Goal: Find specific page/section: Find specific page/section

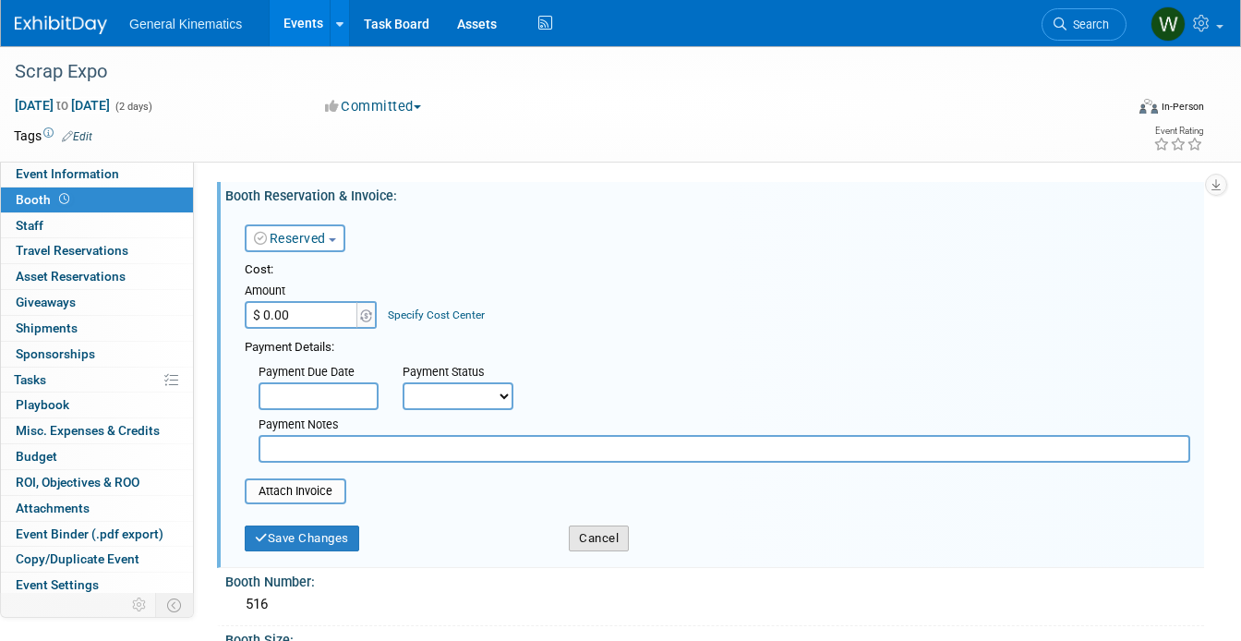
click at [587, 536] on button "Cancel" at bounding box center [599, 539] width 60 height 26
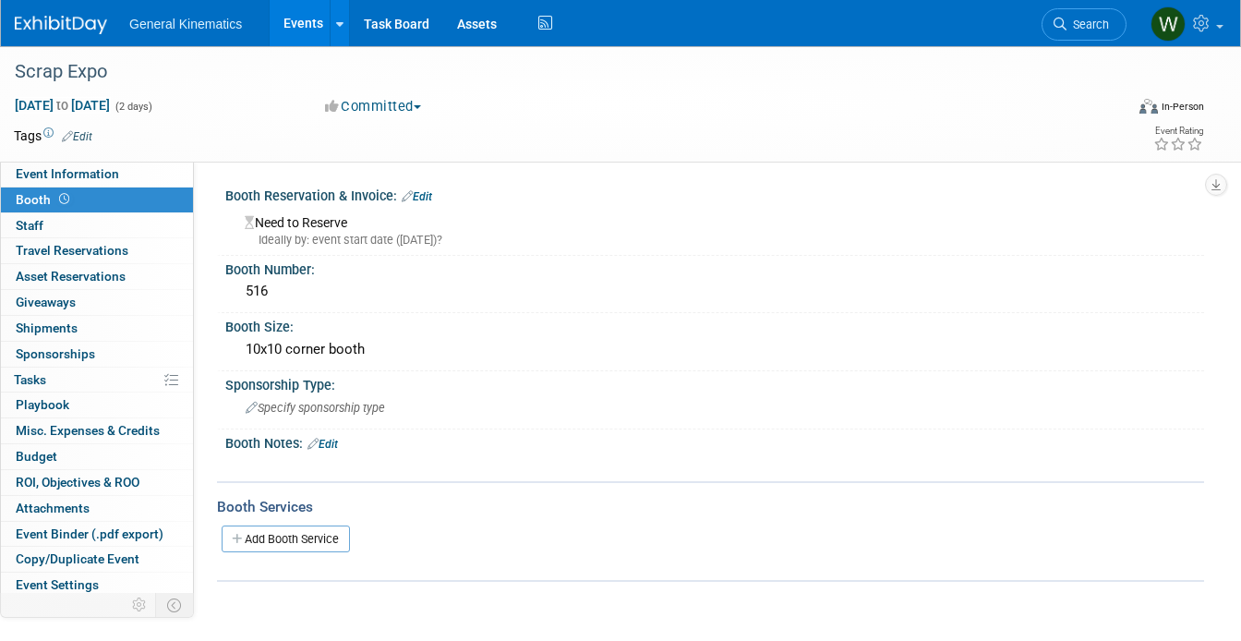
click at [69, 20] on img at bounding box center [61, 25] width 92 height 18
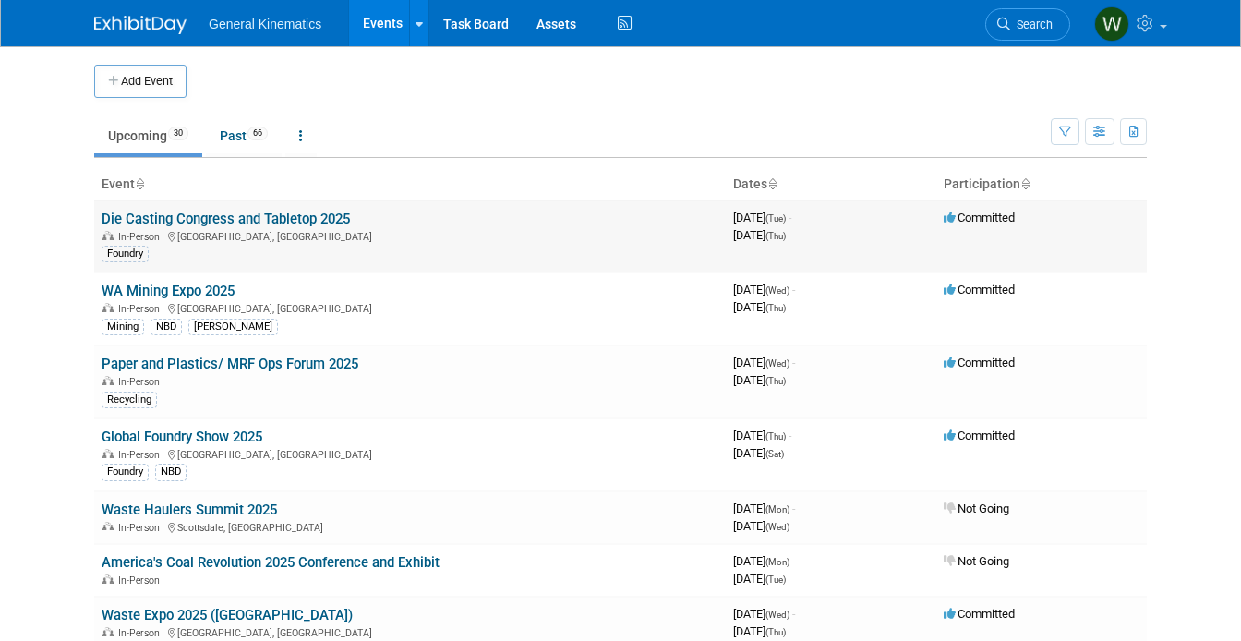
click at [203, 214] on link "Die Casting Congress and Tabletop 2025" at bounding box center [226, 219] width 248 height 17
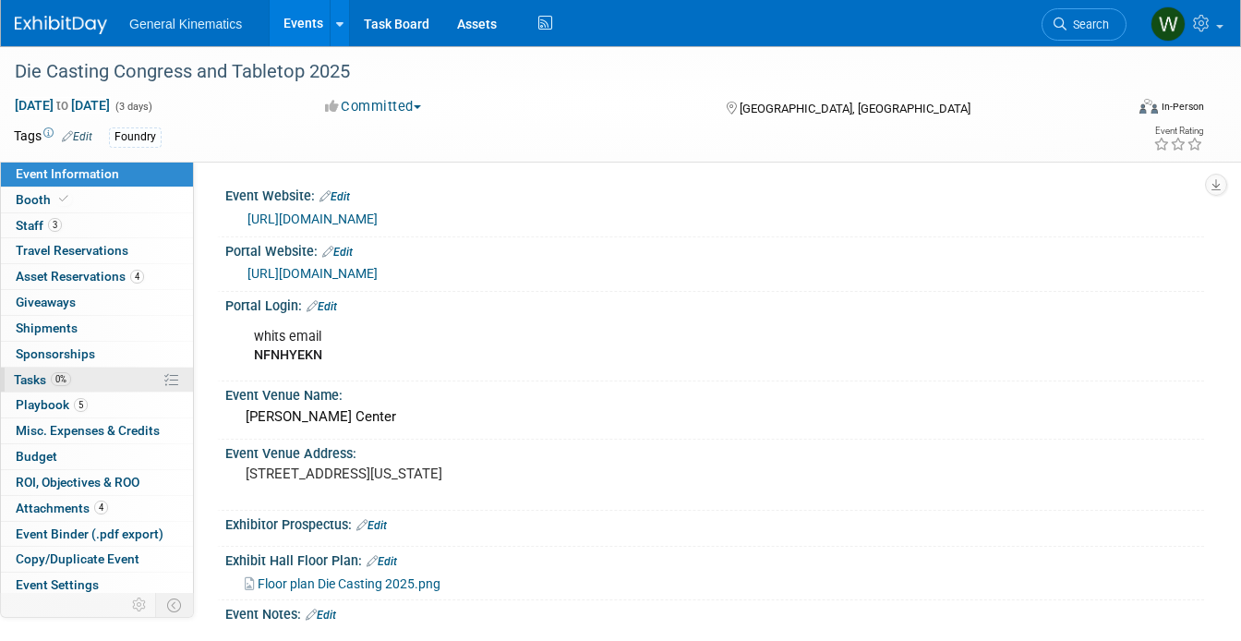
click at [65, 379] on span "0%" at bounding box center [61, 379] width 20 height 14
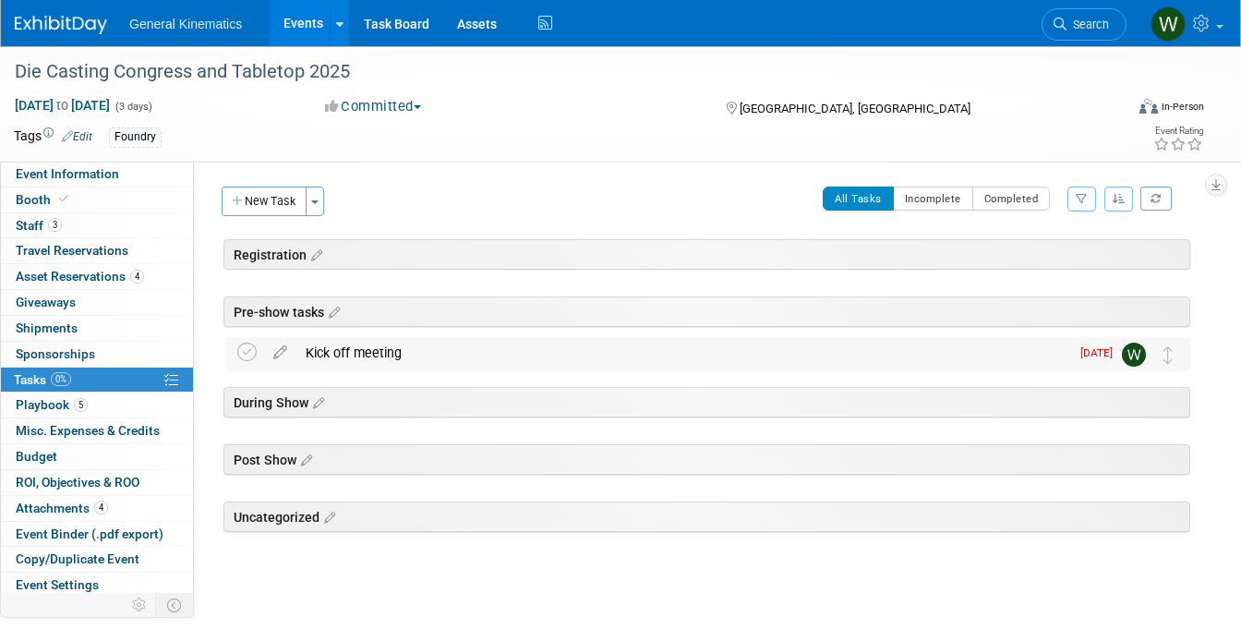
click at [369, 349] on div "Kick off meeting" at bounding box center [683, 352] width 773 height 31
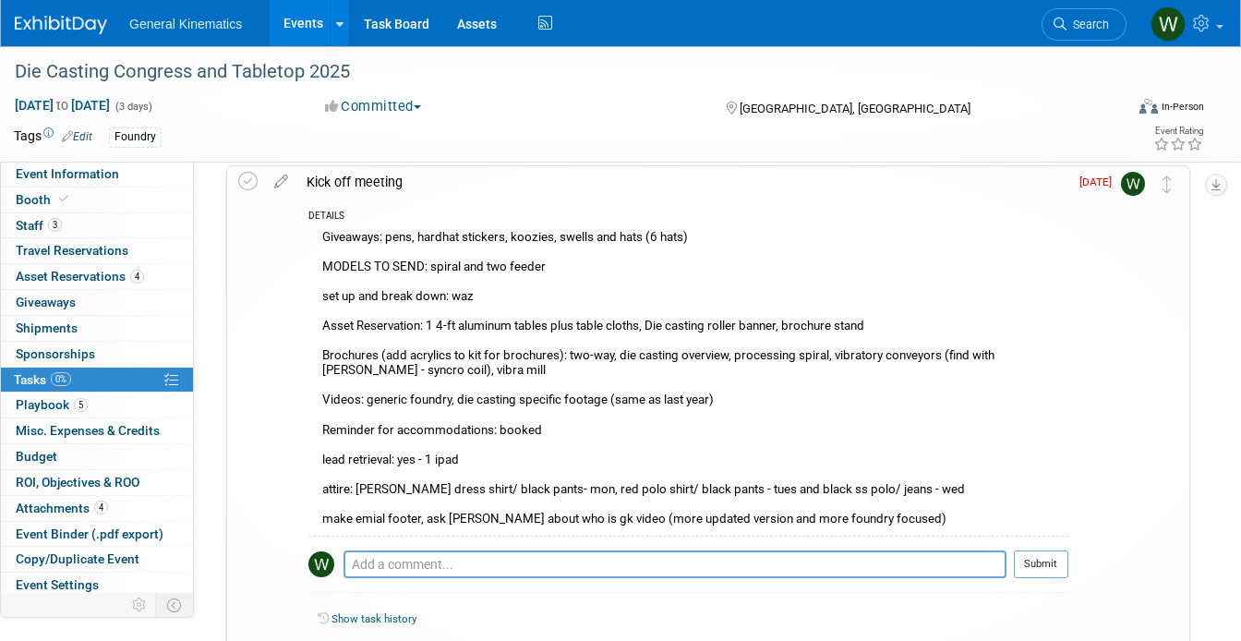
scroll to position [169, 0]
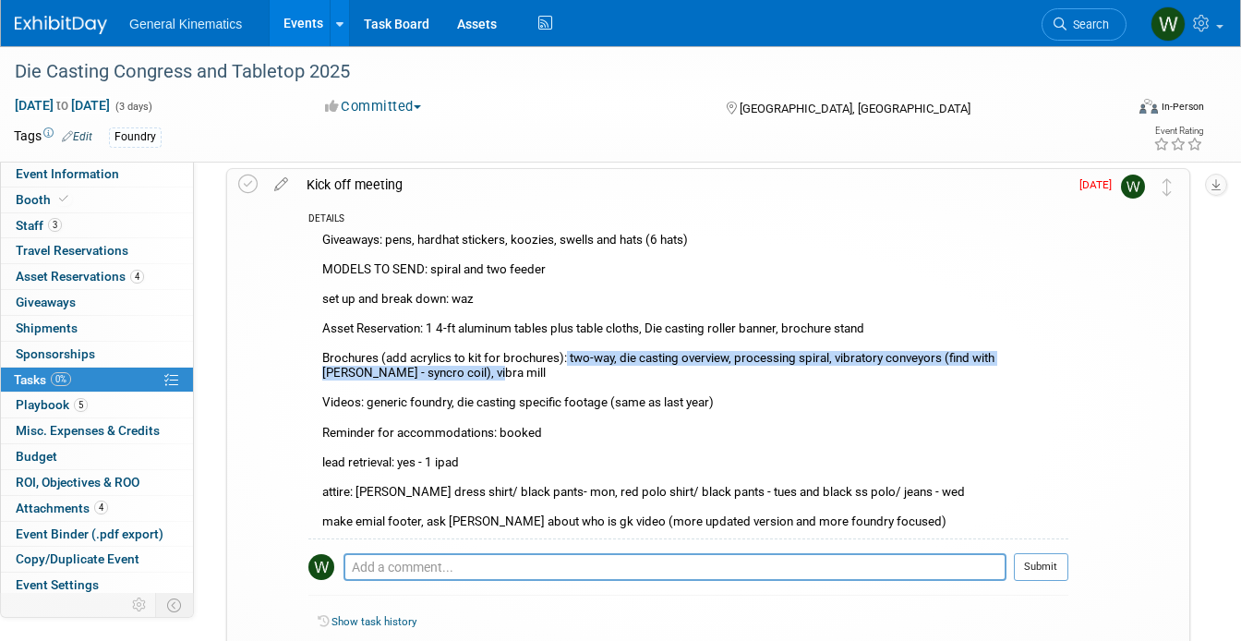
drag, startPoint x: 437, startPoint y: 373, endPoint x: 567, endPoint y: 358, distance: 131.1
click at [567, 358] on div "Giveaways: pens, hardhat stickers, koozies, swells and hats (6 hats) MODELS TO …" at bounding box center [689, 383] width 760 height 310
copy div "two-way, die casting overview, processing spiral, vibratory conveyors (find wit…"
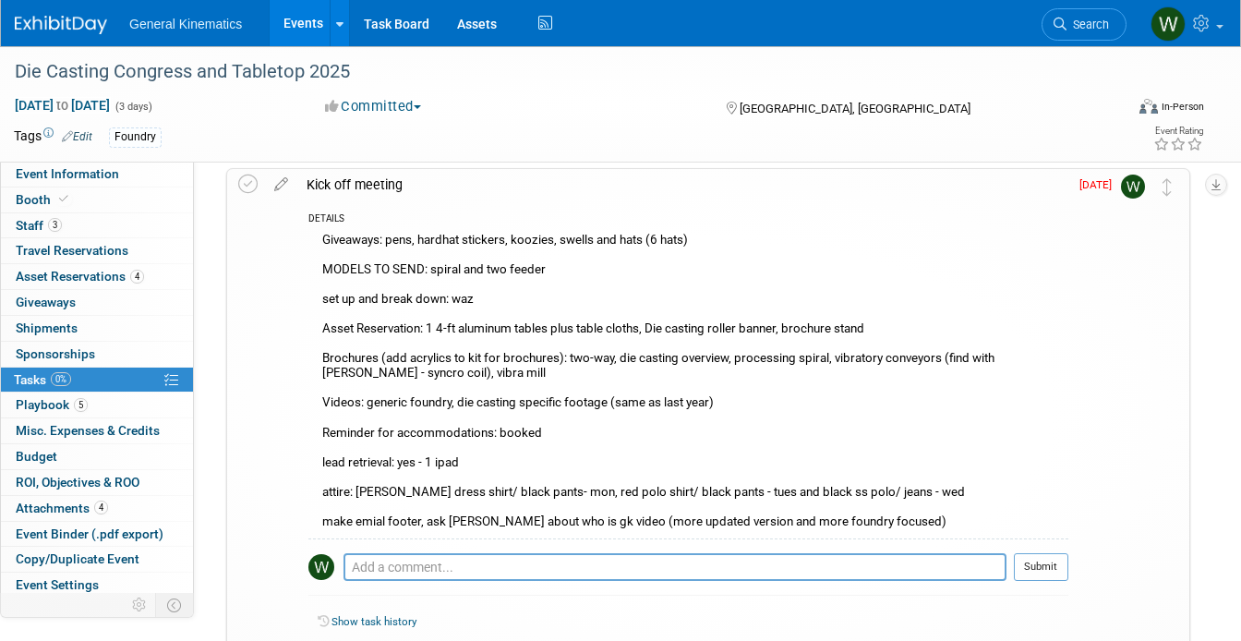
click at [720, 401] on div "Giveaways: pens, hardhat stickers, koozies, swells and hats (6 hats) MODELS TO …" at bounding box center [689, 383] width 760 height 310
drag, startPoint x: 730, startPoint y: 402, endPoint x: 324, endPoint y: 405, distance: 405.5
click at [324, 405] on div "Giveaways: pens, hardhat stickers, koozies, swells and hats (6 hats) MODELS TO …" at bounding box center [689, 383] width 760 height 310
copy div "Videos: generic foundry, die casting specific footage (same as last year)"
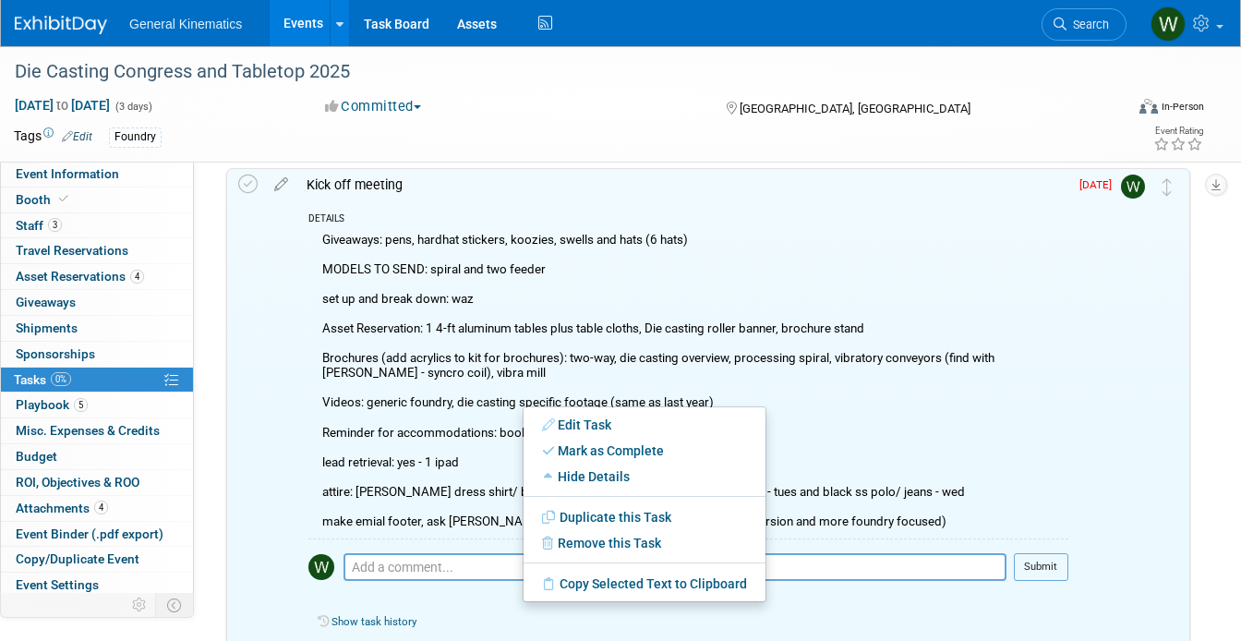
click at [621, 393] on div "Giveaways: pens, hardhat stickers, koozies, swells and hats (6 hats) MODELS TO …" at bounding box center [689, 383] width 760 height 310
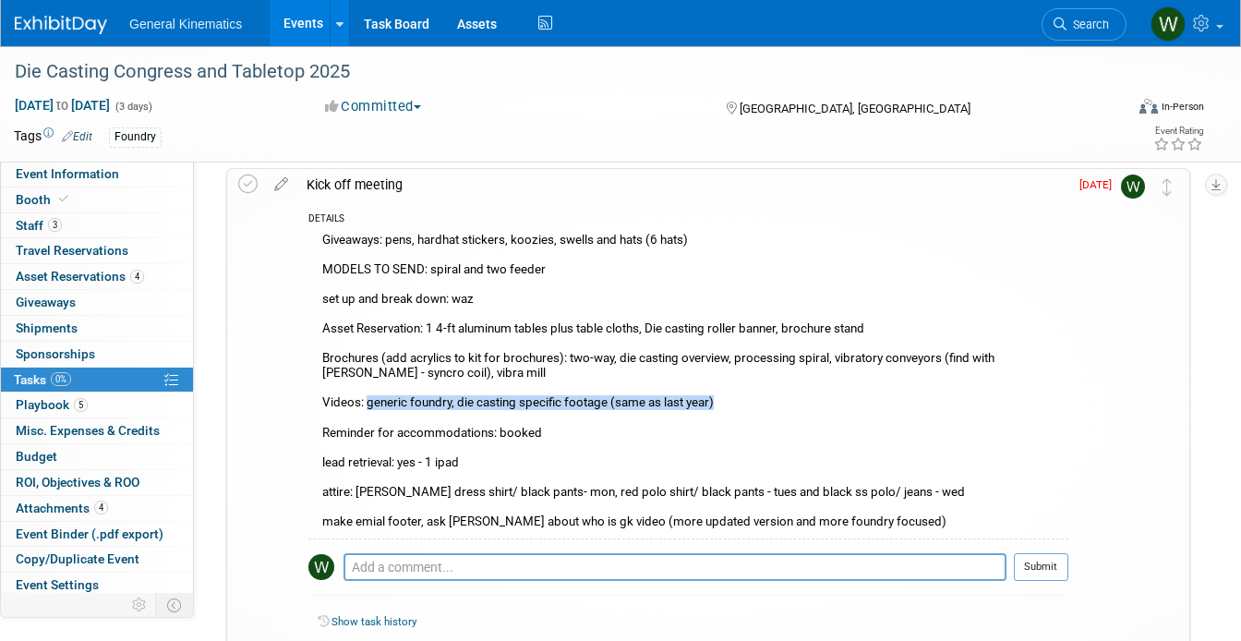
drag, startPoint x: 719, startPoint y: 399, endPoint x: 369, endPoint y: 402, distance: 350.1
click at [369, 402] on div "Giveaways: pens, hardhat stickers, koozies, swells and hats (6 hats) MODELS TO …" at bounding box center [689, 383] width 760 height 310
copy div "generic foundry, die casting specific footage (same as last year)"
click at [87, 191] on link "Booth" at bounding box center [97, 200] width 192 height 25
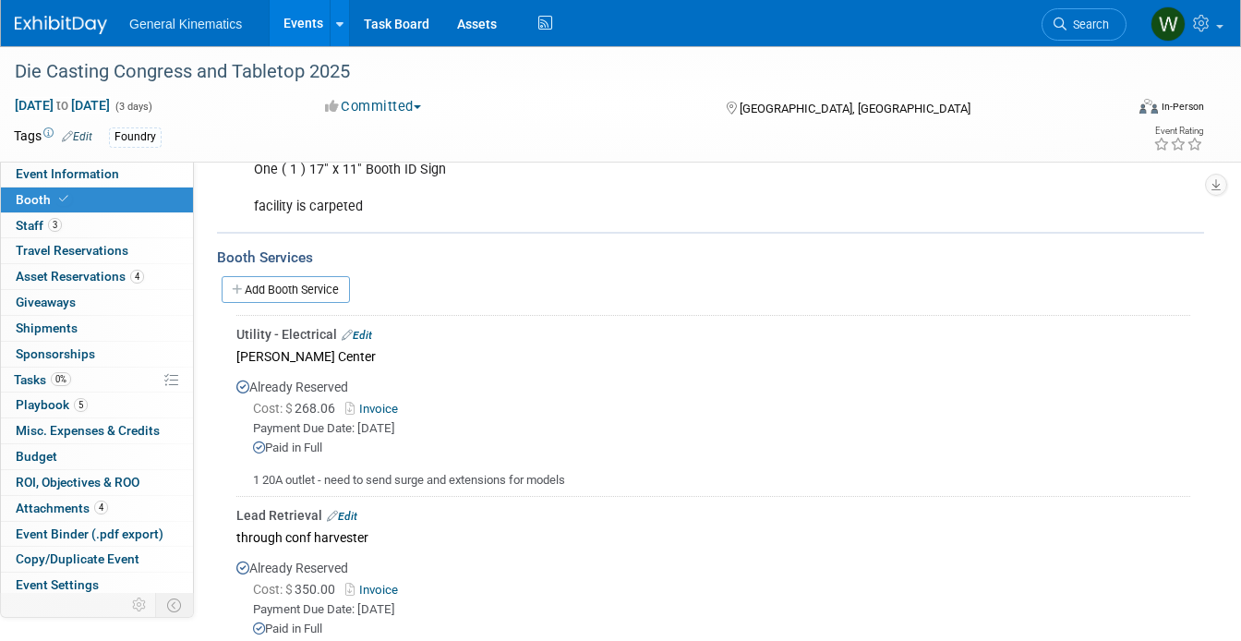
scroll to position [547, 0]
